Goal: Information Seeking & Learning: Check status

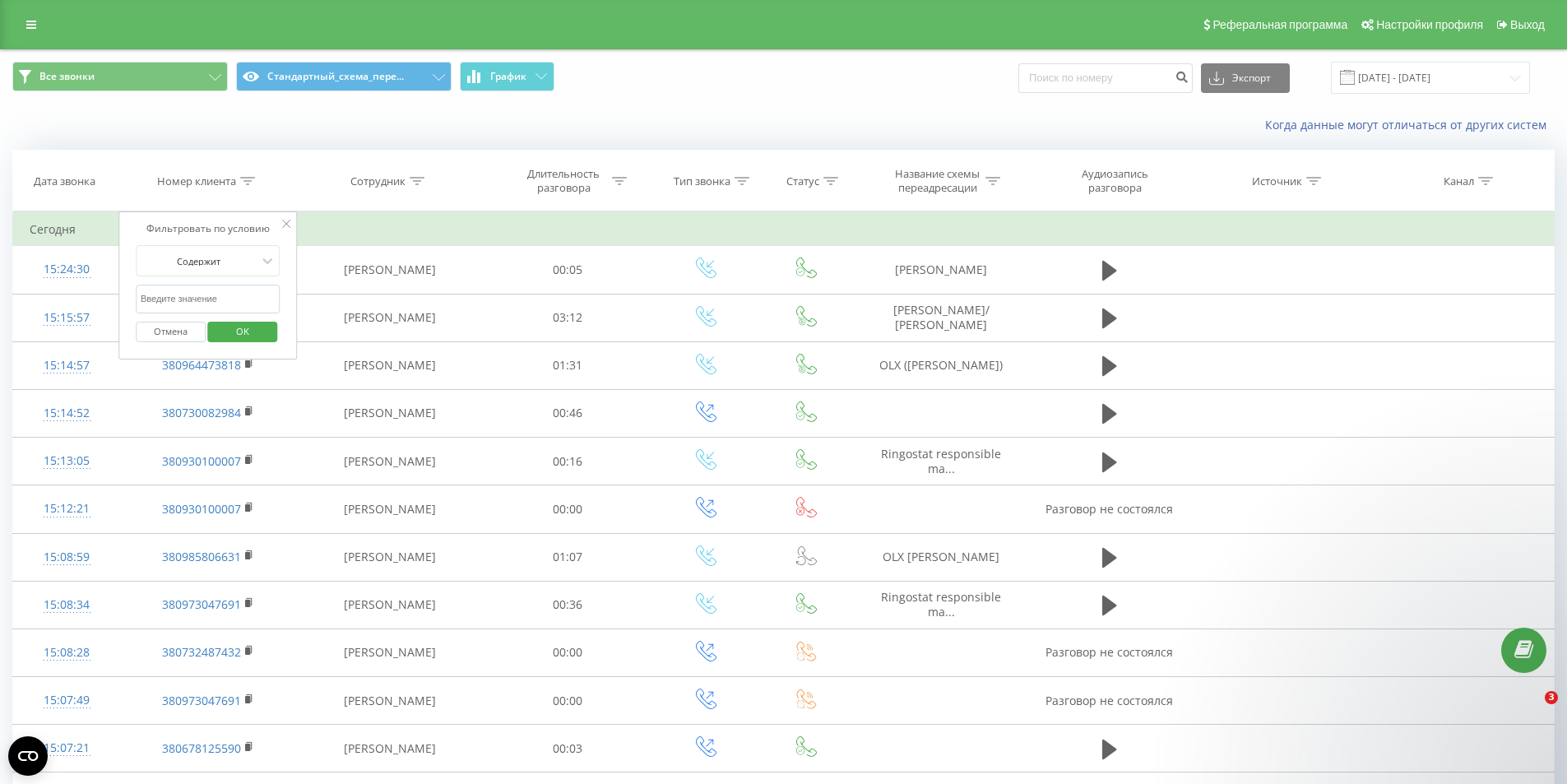
click at [176, 301] on input "text" at bounding box center [208, 299] width 145 height 29
paste input "380630315011"
type input "380630315011"
click at [249, 334] on span "OK" at bounding box center [243, 330] width 46 height 25
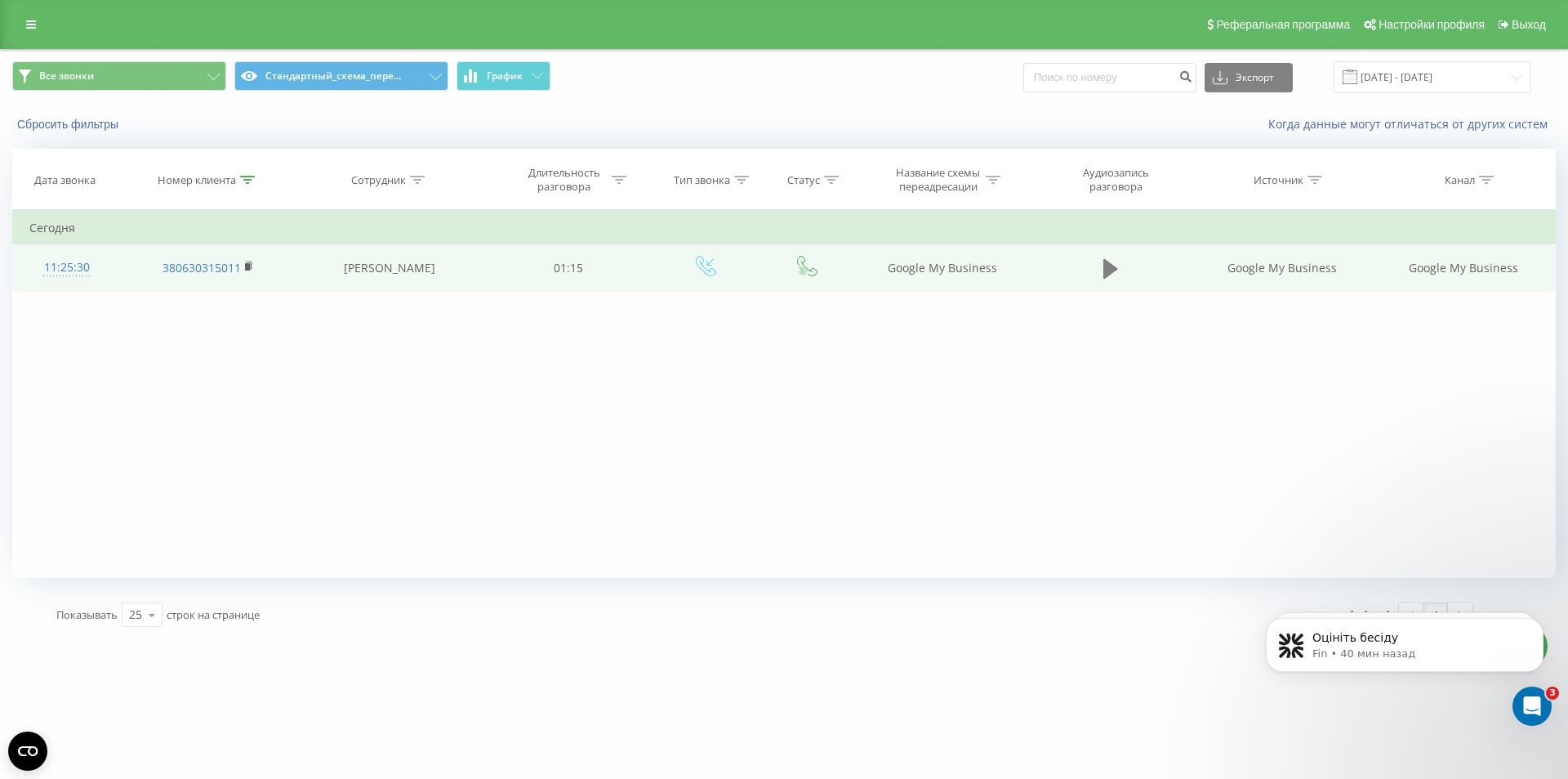
click at [1110, 273] on icon at bounding box center [1110, 269] width 15 height 20
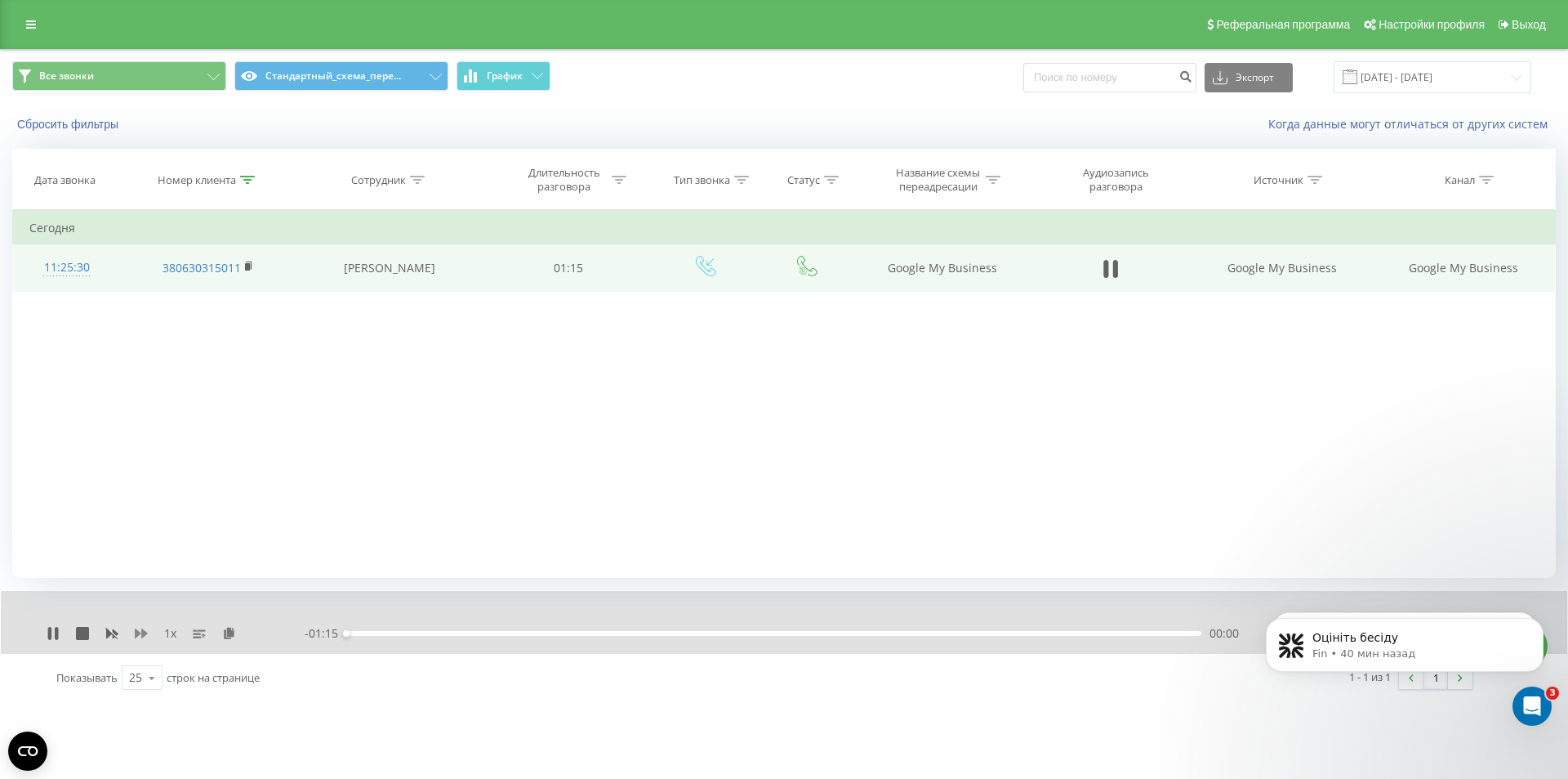
click at [142, 636] on icon at bounding box center [141, 633] width 13 height 10
click at [393, 633] on div "00:02" at bounding box center [774, 634] width 855 height 5
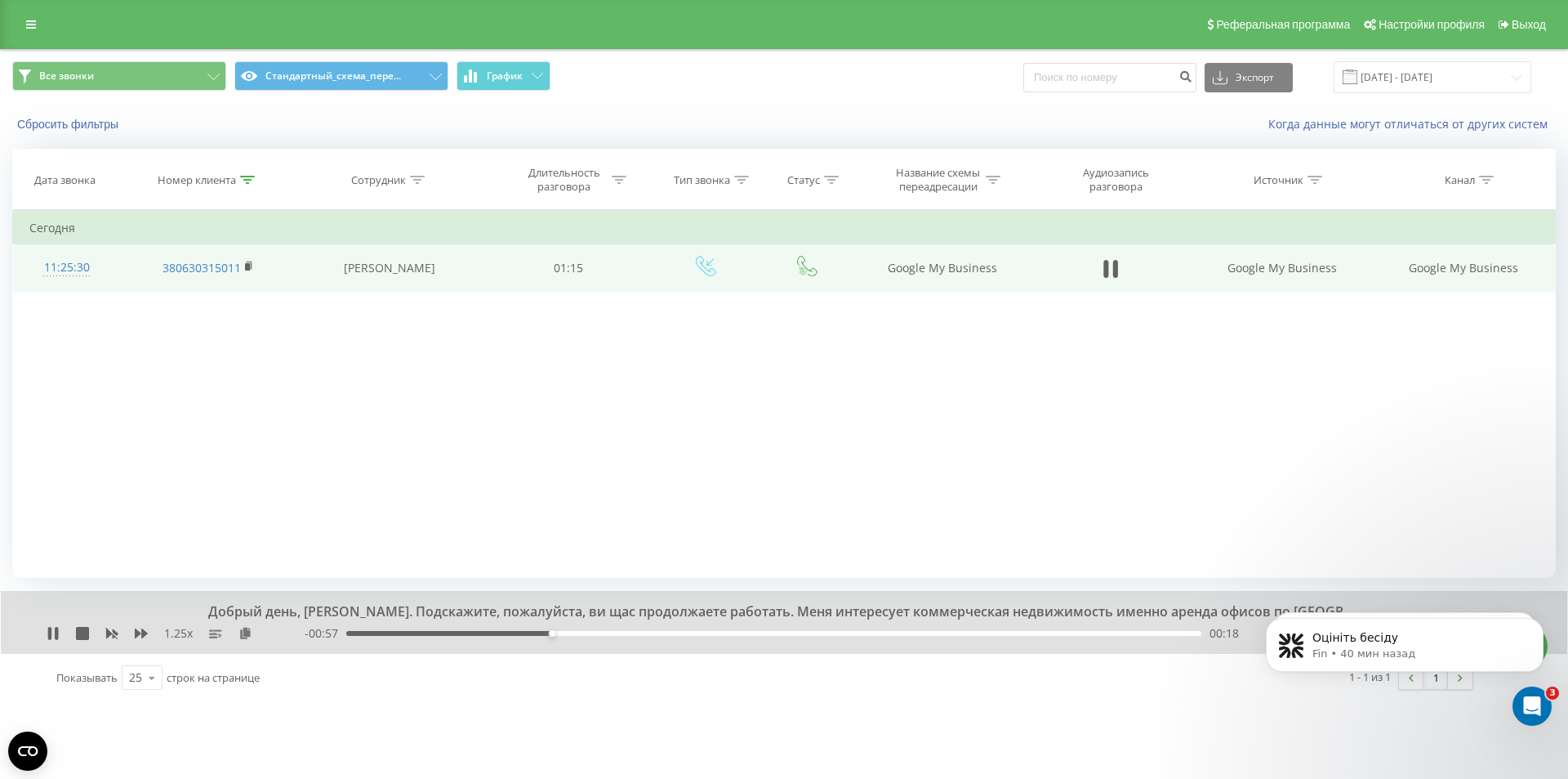
drag, startPoint x: 443, startPoint y: 412, endPoint x: 462, endPoint y: 425, distance: 23.0
click at [459, 424] on div "Фильтровать по условию Содержит 380630315011 Отмена OK Фильтровать по условию С…" at bounding box center [784, 393] width 1544 height 367
click at [139, 635] on icon at bounding box center [141, 633] width 13 height 10
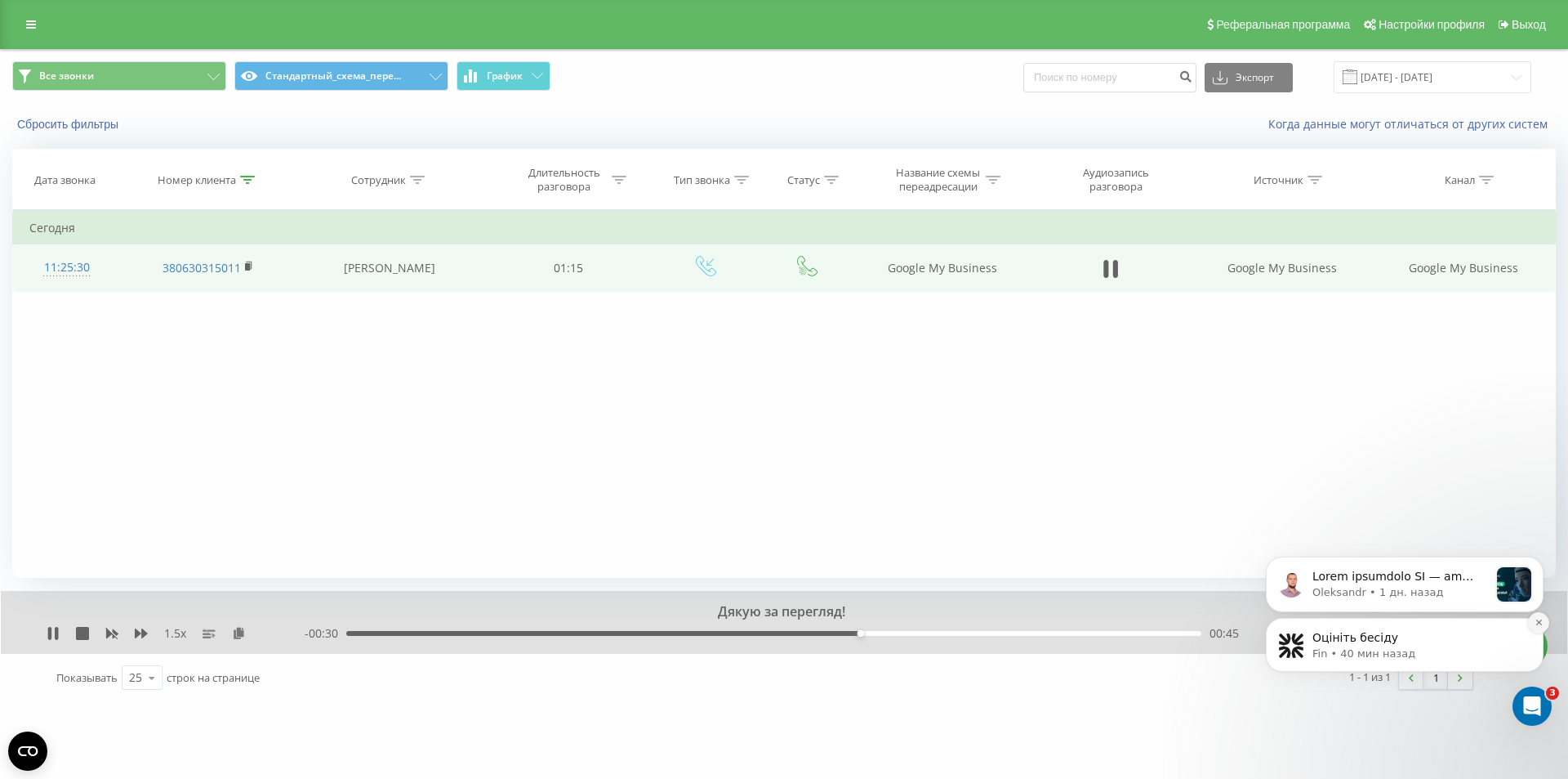
click at [1539, 626] on icon "Dismiss notification" at bounding box center [1539, 622] width 9 height 9
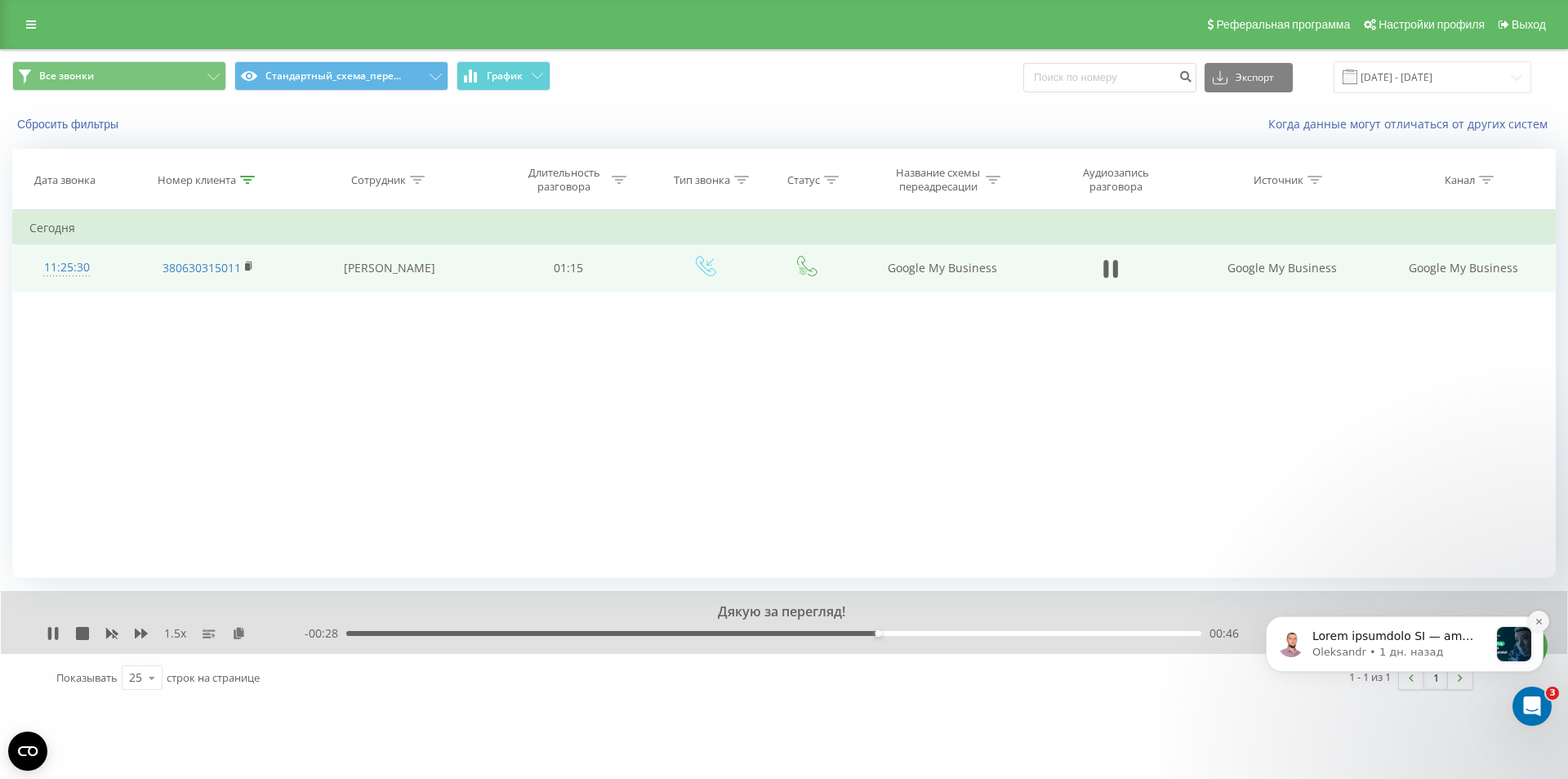
click at [1537, 621] on icon "Dismiss notification" at bounding box center [1539, 621] width 9 height 9
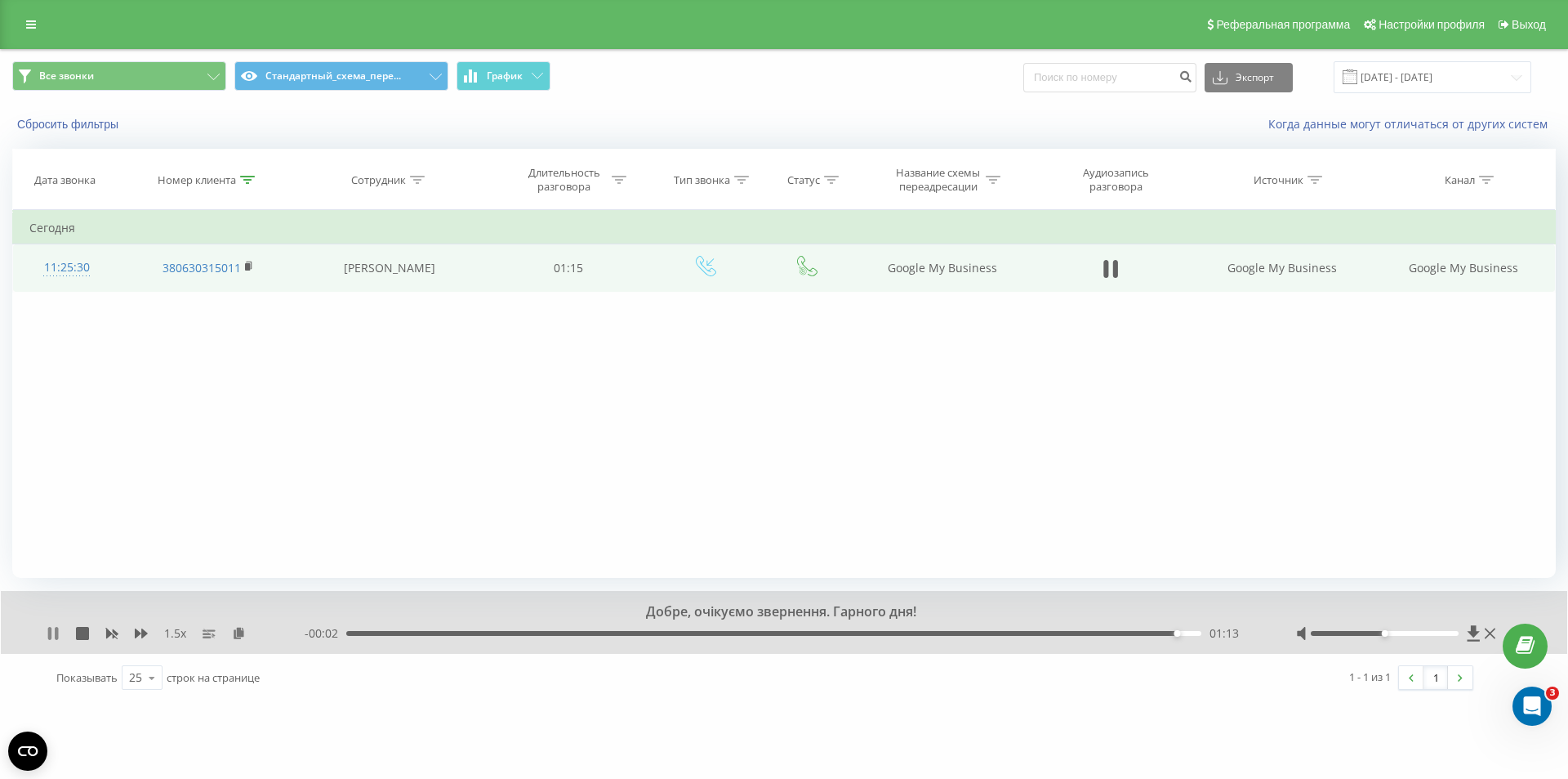
click at [57, 627] on icon at bounding box center [53, 633] width 13 height 13
click at [243, 185] on div at bounding box center [247, 180] width 15 height 14
click at [166, 328] on button "Отмена" at bounding box center [171, 329] width 70 height 20
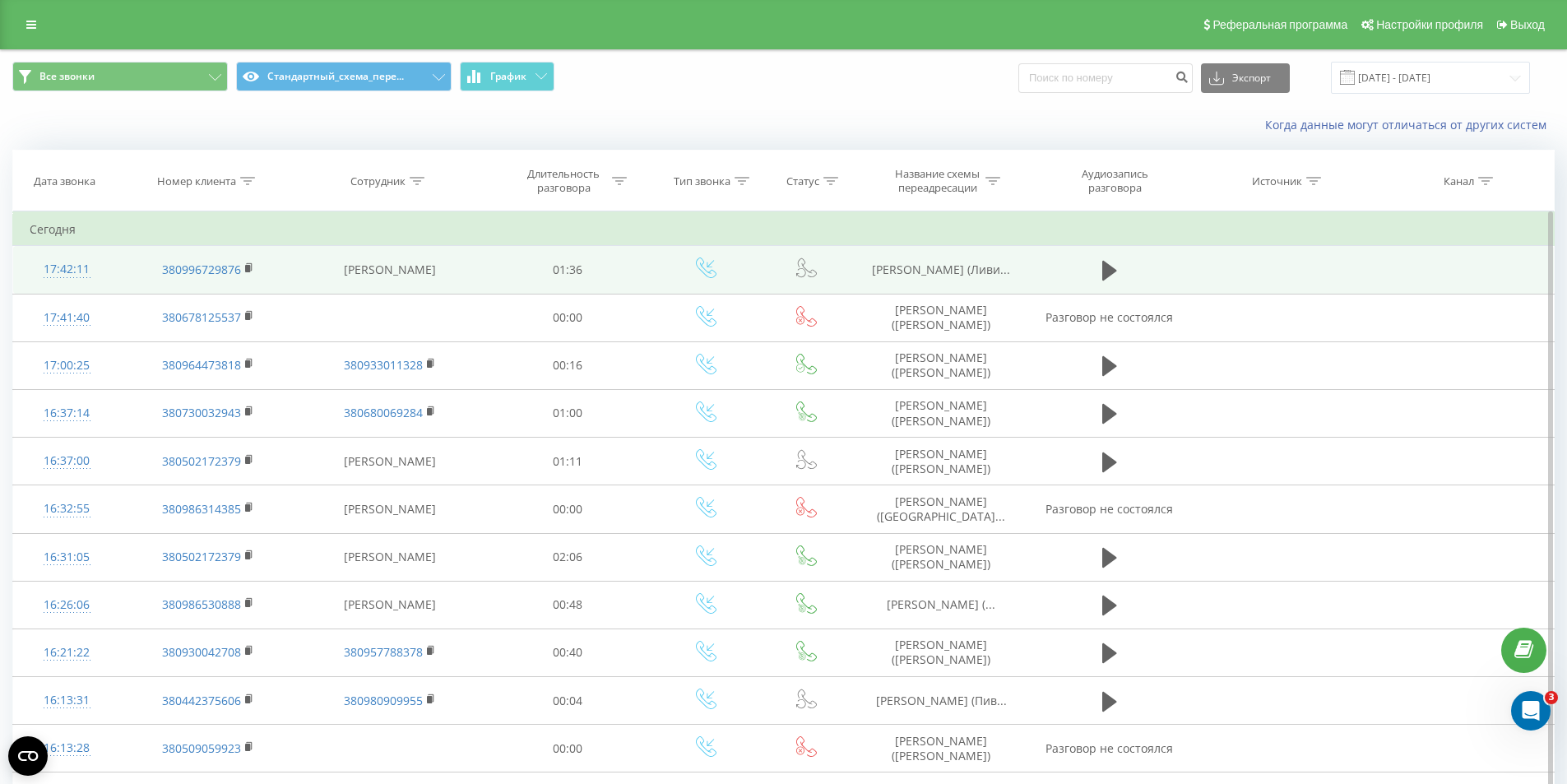
click at [935, 269] on span "[PERSON_NAME] (Ливи..." at bounding box center [941, 270] width 138 height 16
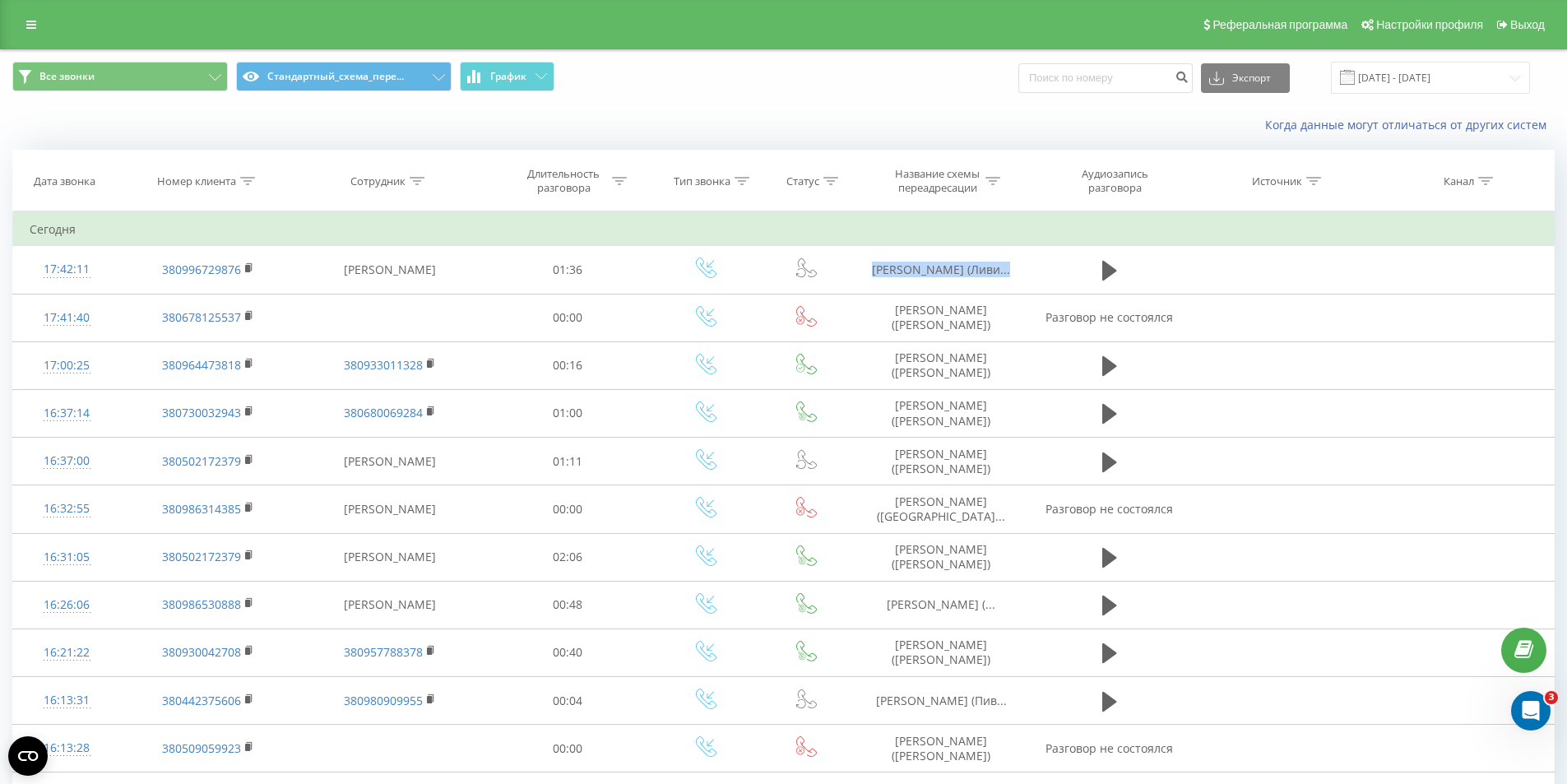
copy tr "[PERSON_NAME] (Ливи..."
